Goal: Navigation & Orientation: Find specific page/section

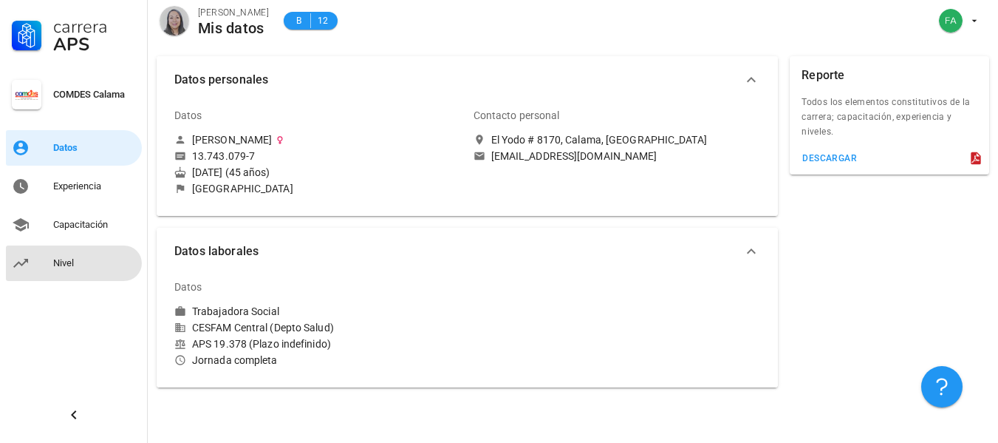
click at [70, 256] on div "Nivel" at bounding box center [94, 263] width 83 height 24
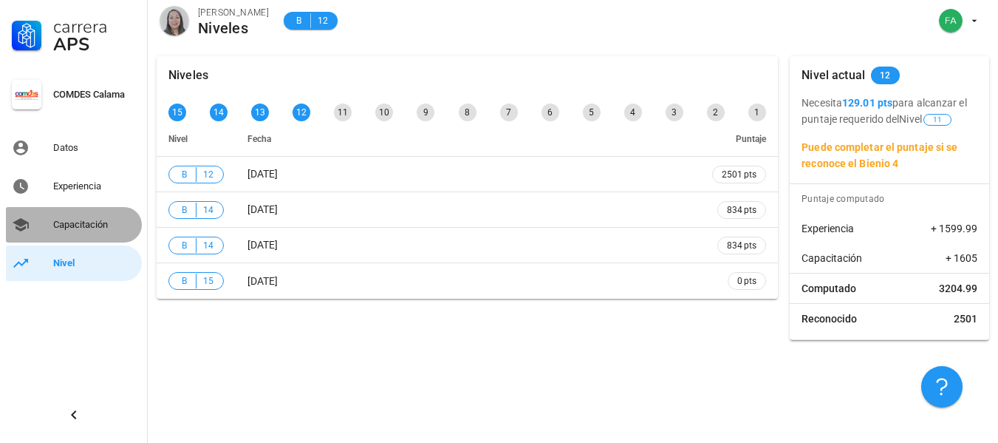
click at [92, 217] on div "Capacitación" at bounding box center [94, 225] width 83 height 24
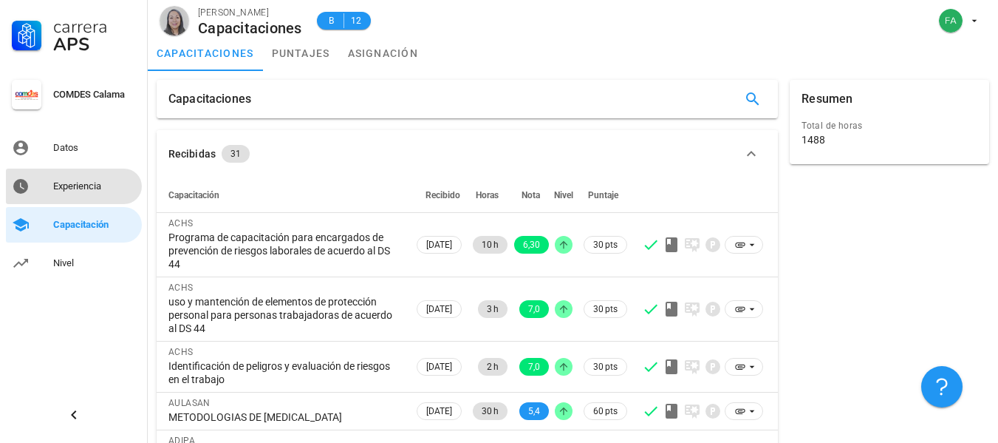
click at [75, 185] on div "Experiencia" at bounding box center [94, 186] width 83 height 12
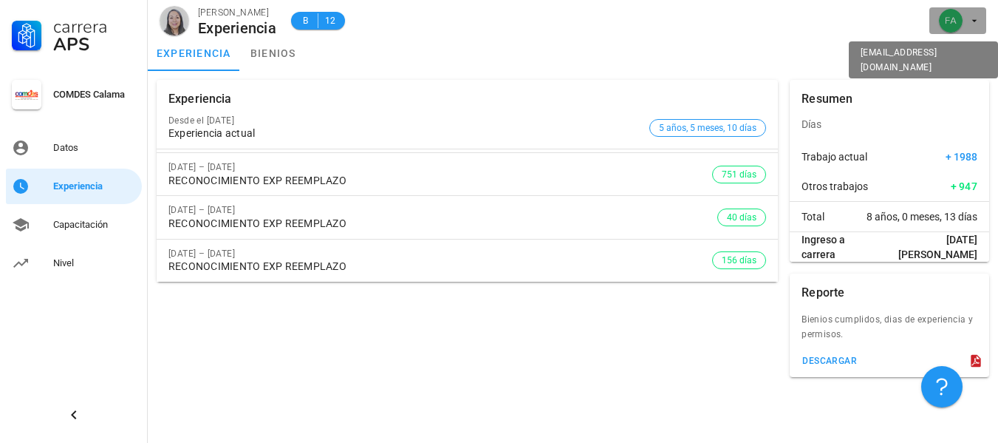
click at [975, 23] on icon "button" at bounding box center [975, 21] width 12 height 12
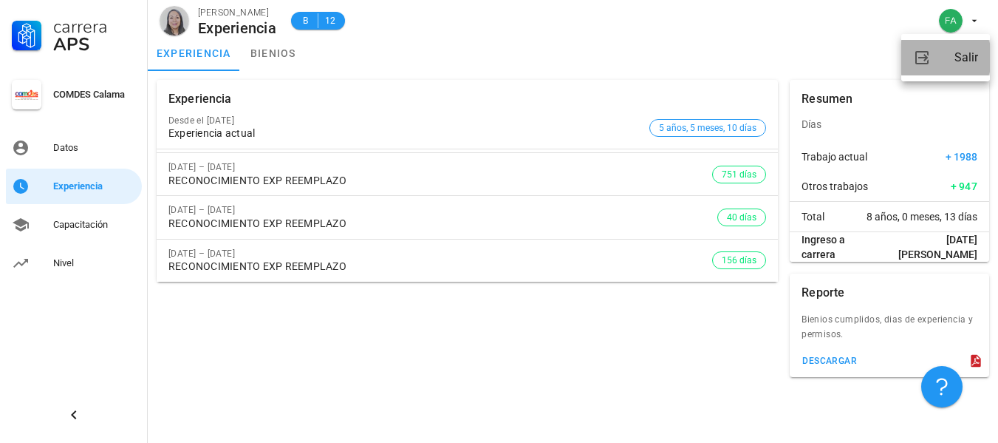
click at [941, 55] on link "Salir" at bounding box center [946, 57] width 89 height 35
